Goal: Check status

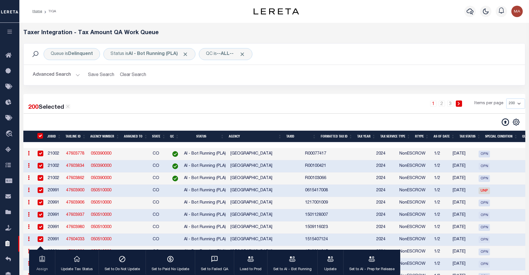
select select "200"
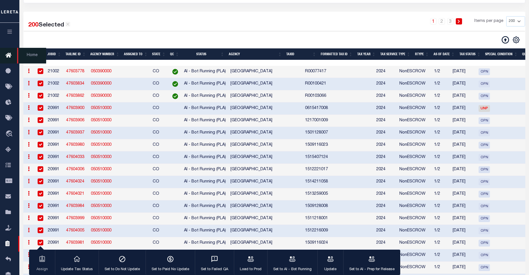
scroll to position [82, 0]
click at [9, 52] on icon at bounding box center [9, 55] width 9 height 7
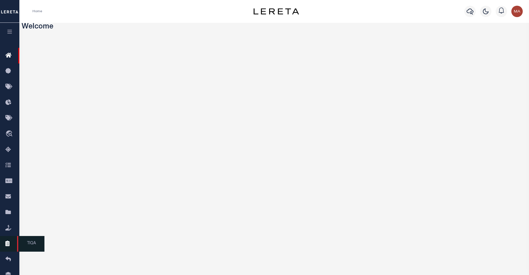
click at [10, 247] on icon at bounding box center [9, 243] width 9 height 7
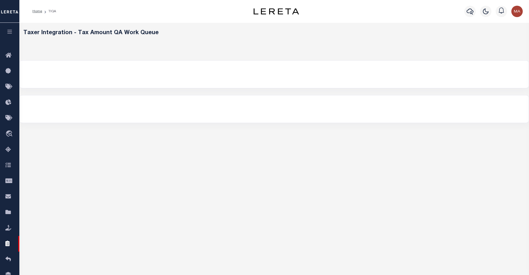
select select "200"
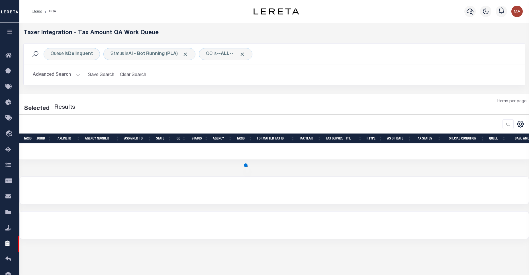
select select "200"
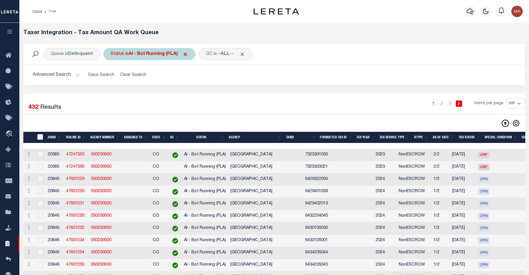
click at [160, 50] on div "Status is AI - Bot Running (PLA)" at bounding box center [149, 54] width 92 height 12
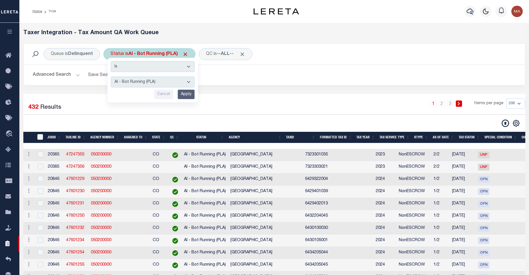
click at [151, 87] on select "AI - Bot Exception (ERR) AI - Bot Running (PLA) AI - Failed QA (FQA) AI - Prep …" at bounding box center [153, 82] width 84 height 11
select select "MZT"
click at [111, 77] on select "AI - Bot Exception (ERR) AI - Bot Running (PLA) AI - Failed QA (FQA) AI - Prep …" at bounding box center [153, 82] width 84 height 11
click at [193, 96] on input "Apply" at bounding box center [186, 94] width 17 height 9
